Goal: Find specific page/section: Find specific page/section

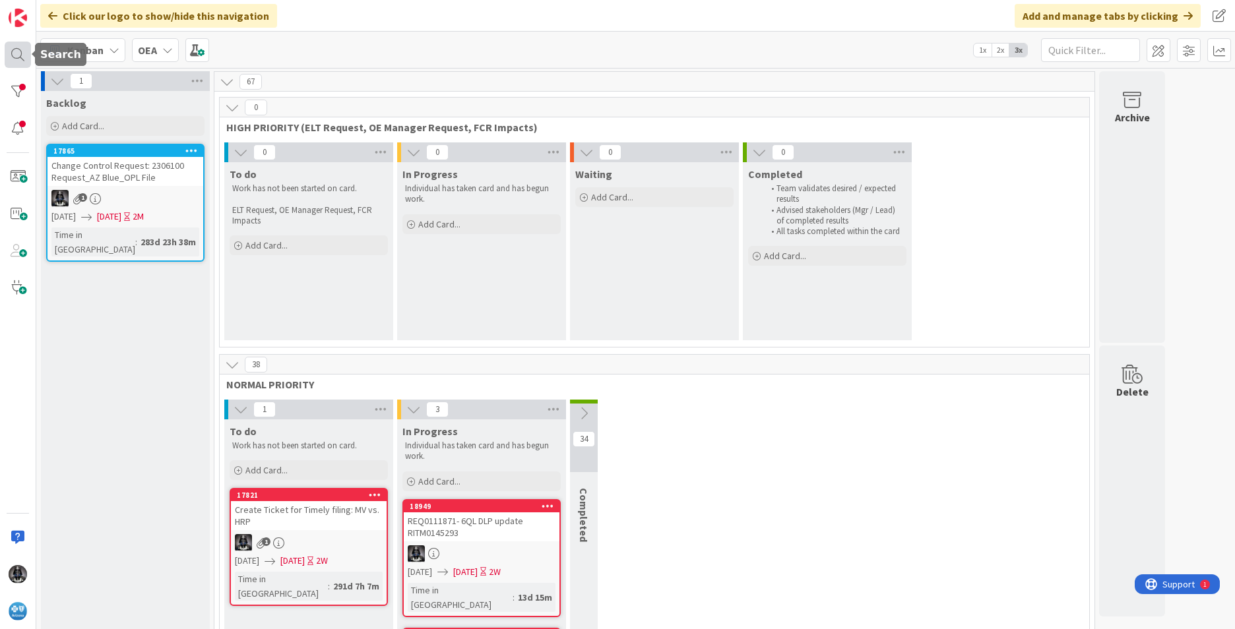
click at [13, 51] on div at bounding box center [18, 55] width 26 height 26
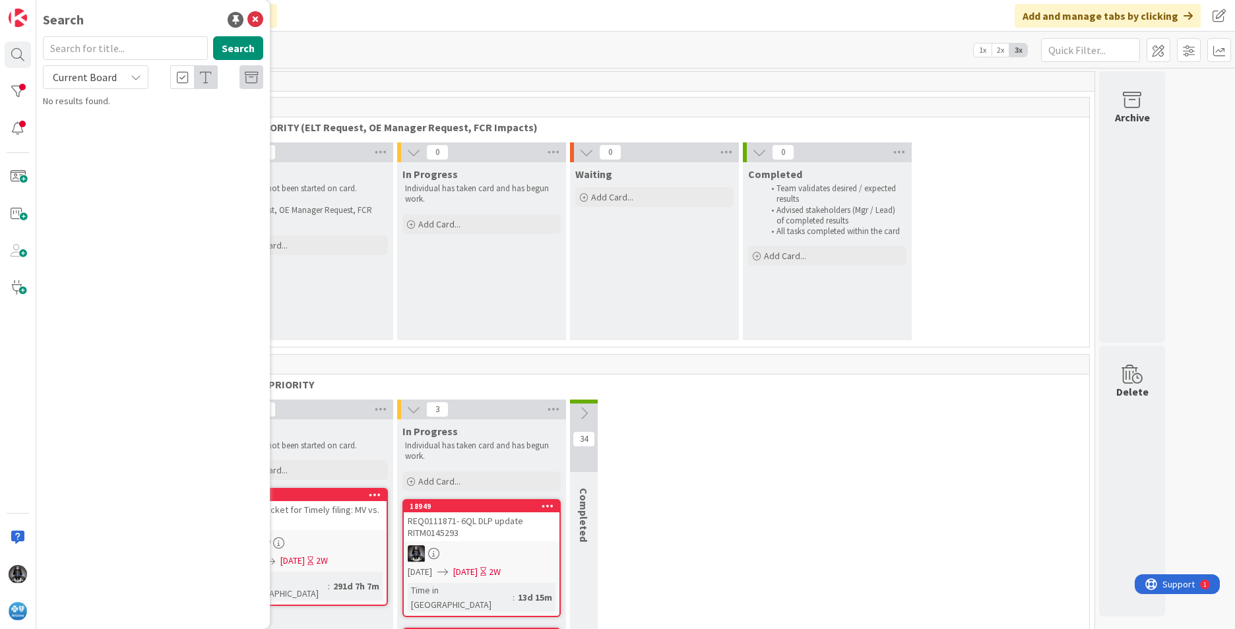
click at [71, 49] on input "text" at bounding box center [125, 48] width 165 height 24
type input "i95"
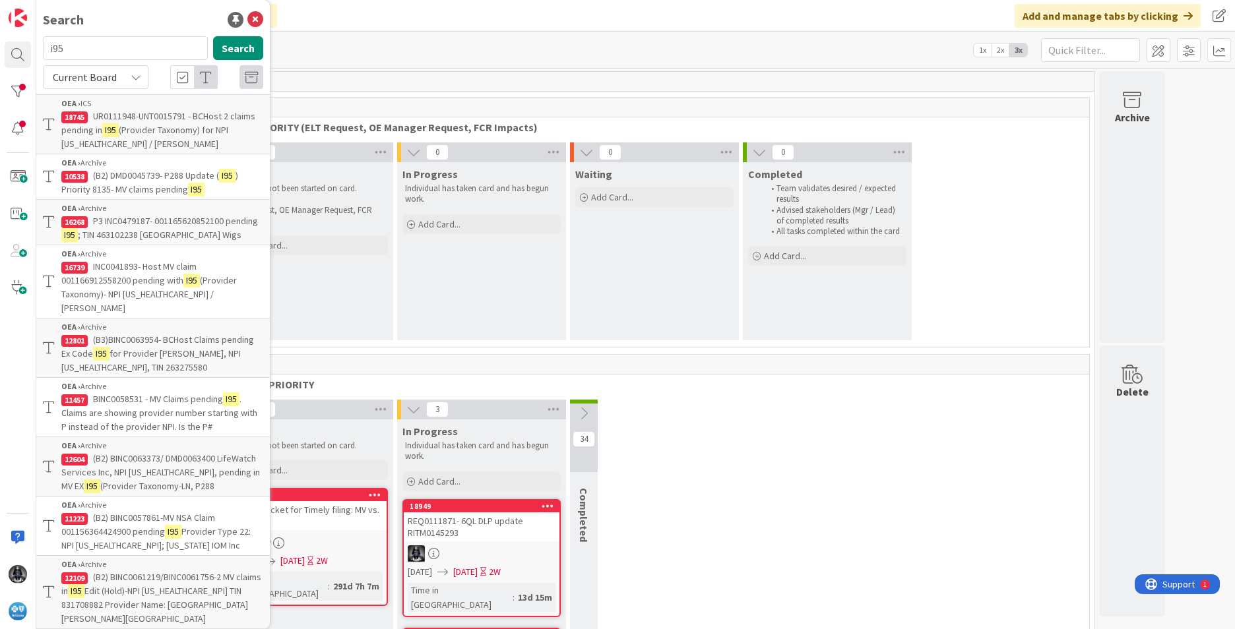
click at [130, 129] on span "(Provider Taxonomy) for NPI 1407308745 / Somma, Adele" at bounding box center [144, 137] width 167 height 26
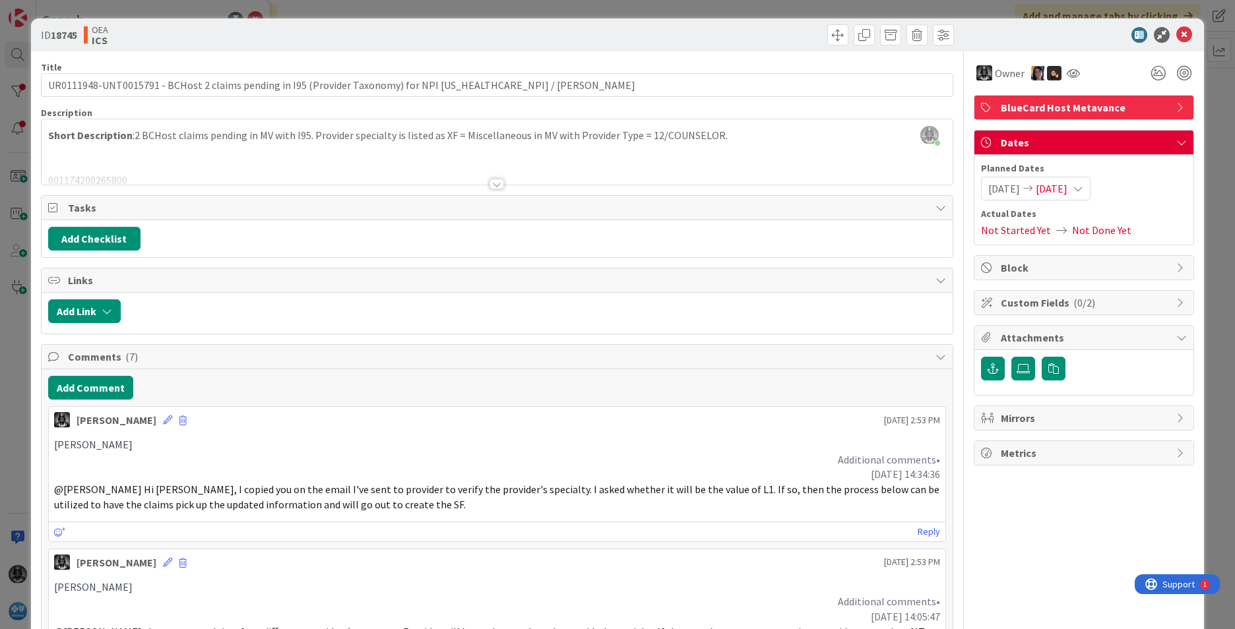
click at [493, 187] on div at bounding box center [496, 184] width 15 height 11
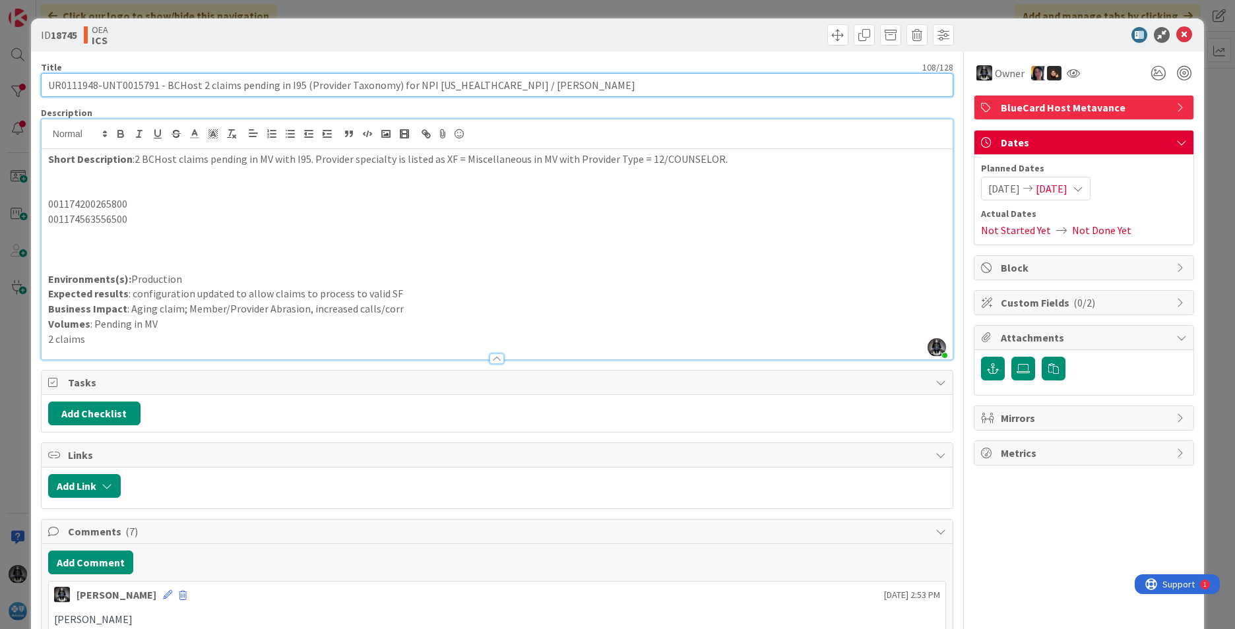
click at [65, 84] on input "UR0111948-UNT0015791 - BCHost 2 claims pending in I95 (Provider Taxonomy) for N…" at bounding box center [497, 85] width 912 height 24
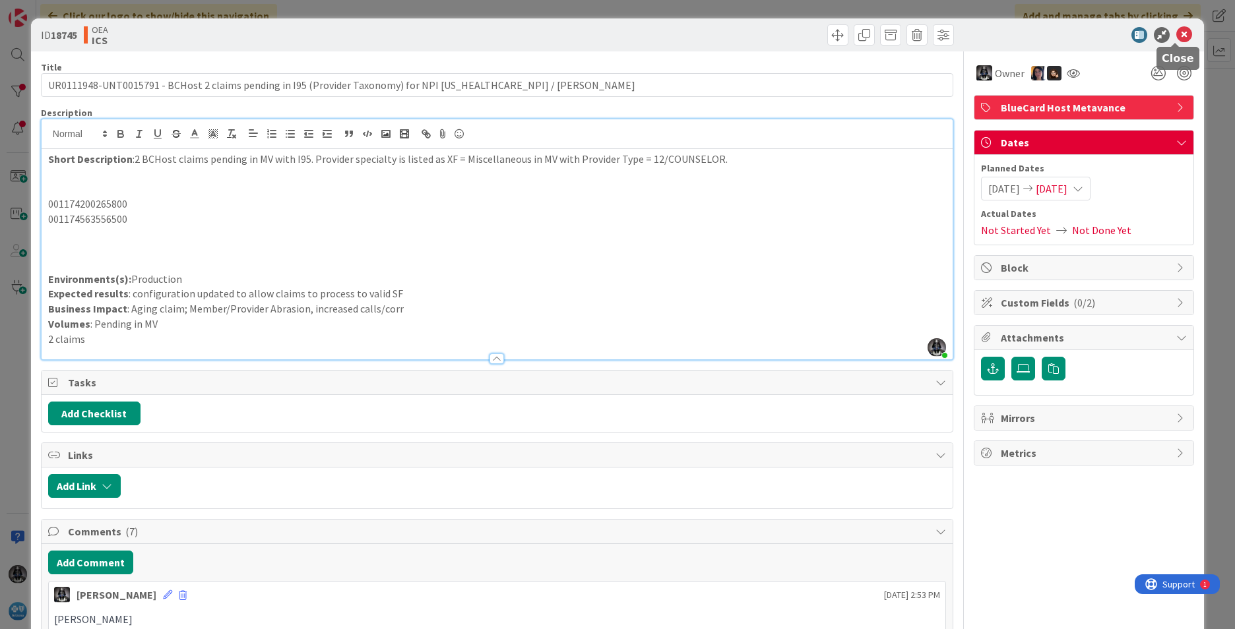
click at [1177, 32] on icon at bounding box center [1184, 35] width 16 height 16
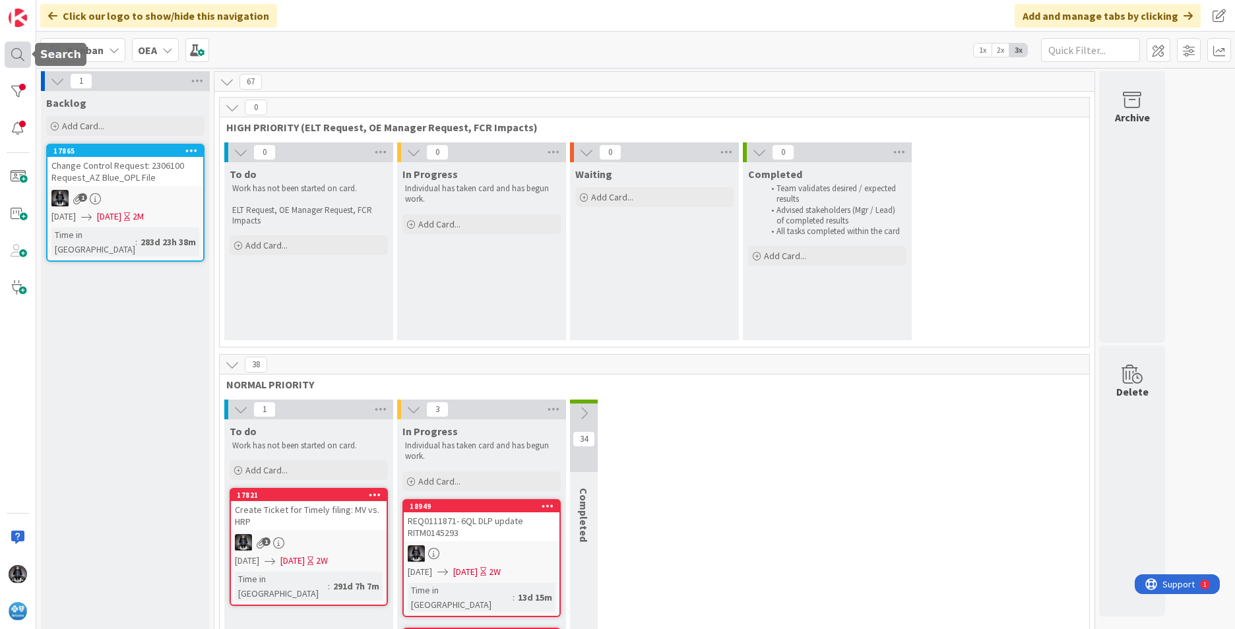
click at [14, 53] on div at bounding box center [18, 55] width 26 height 26
